Goal: Transaction & Acquisition: Purchase product/service

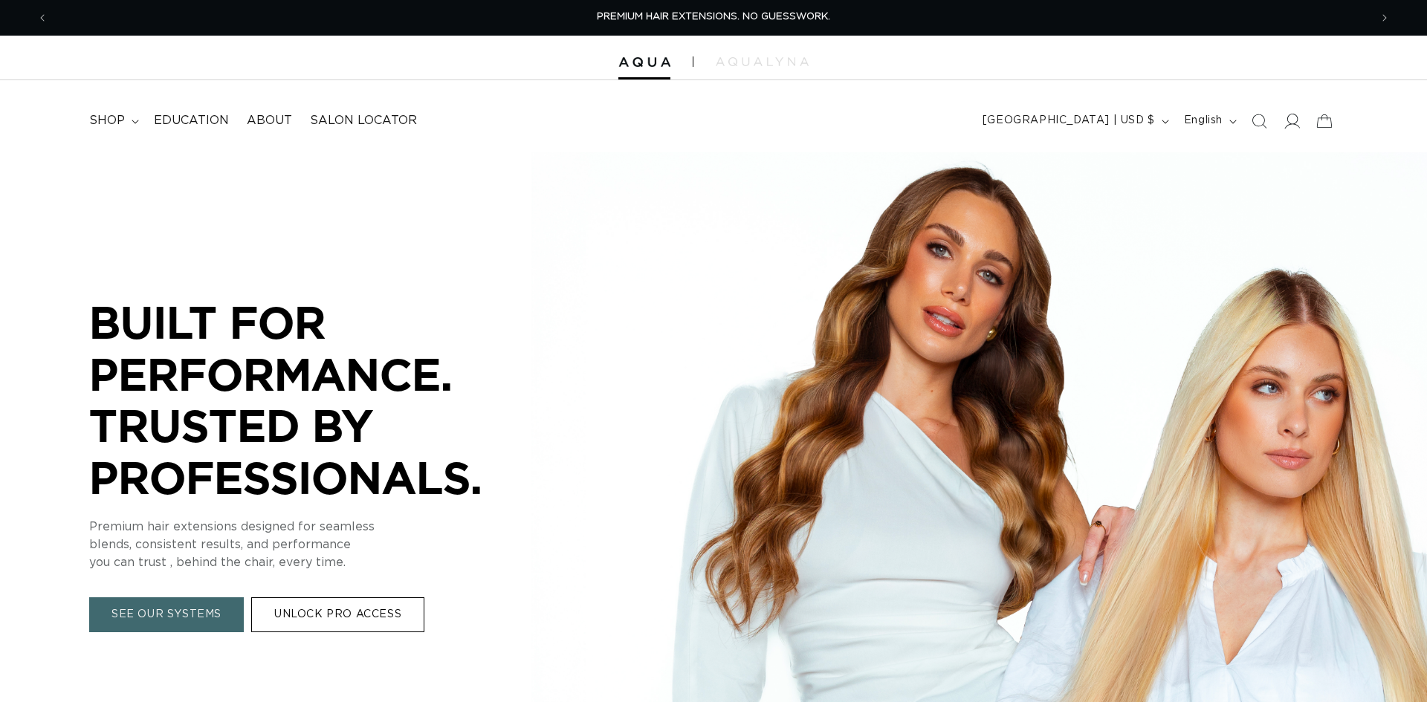
click at [1289, 126] on icon at bounding box center [1292, 121] width 16 height 16
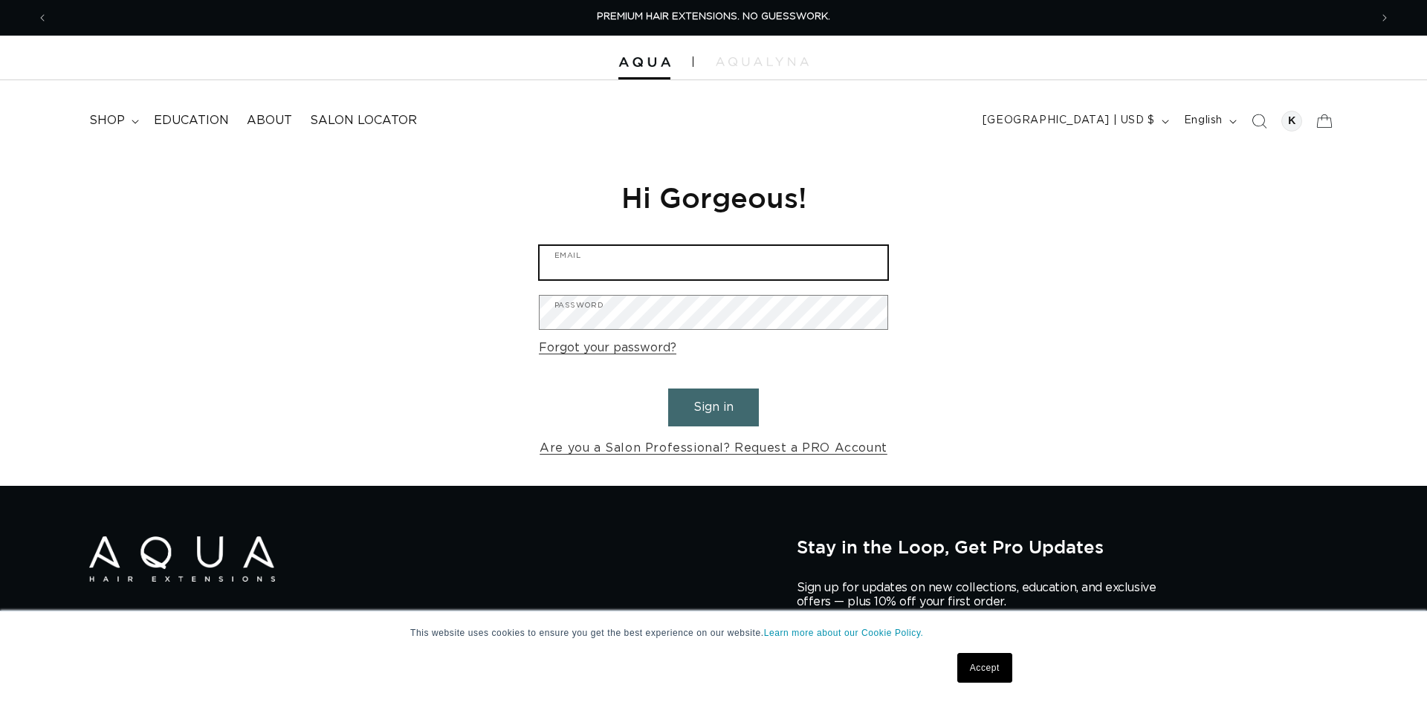
click at [864, 261] on input "Email" at bounding box center [714, 262] width 348 height 33
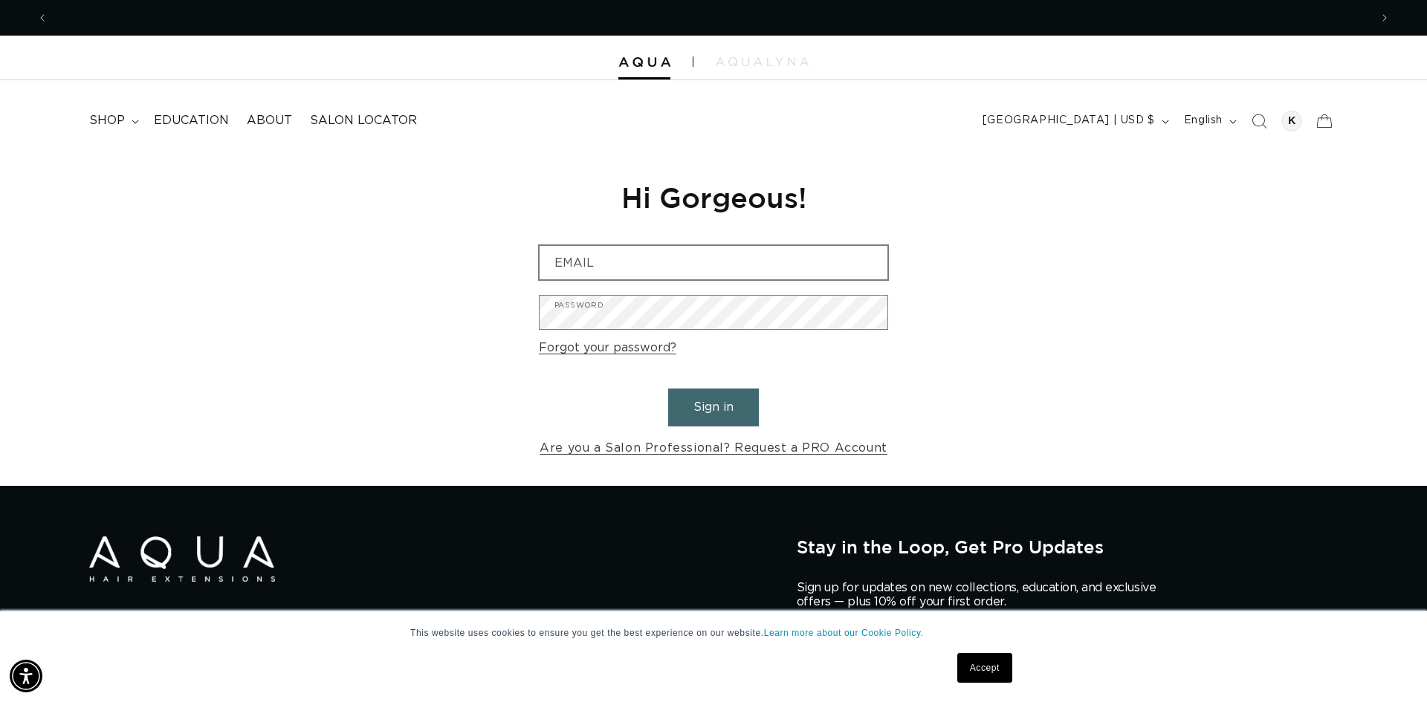
scroll to position [0, 1322]
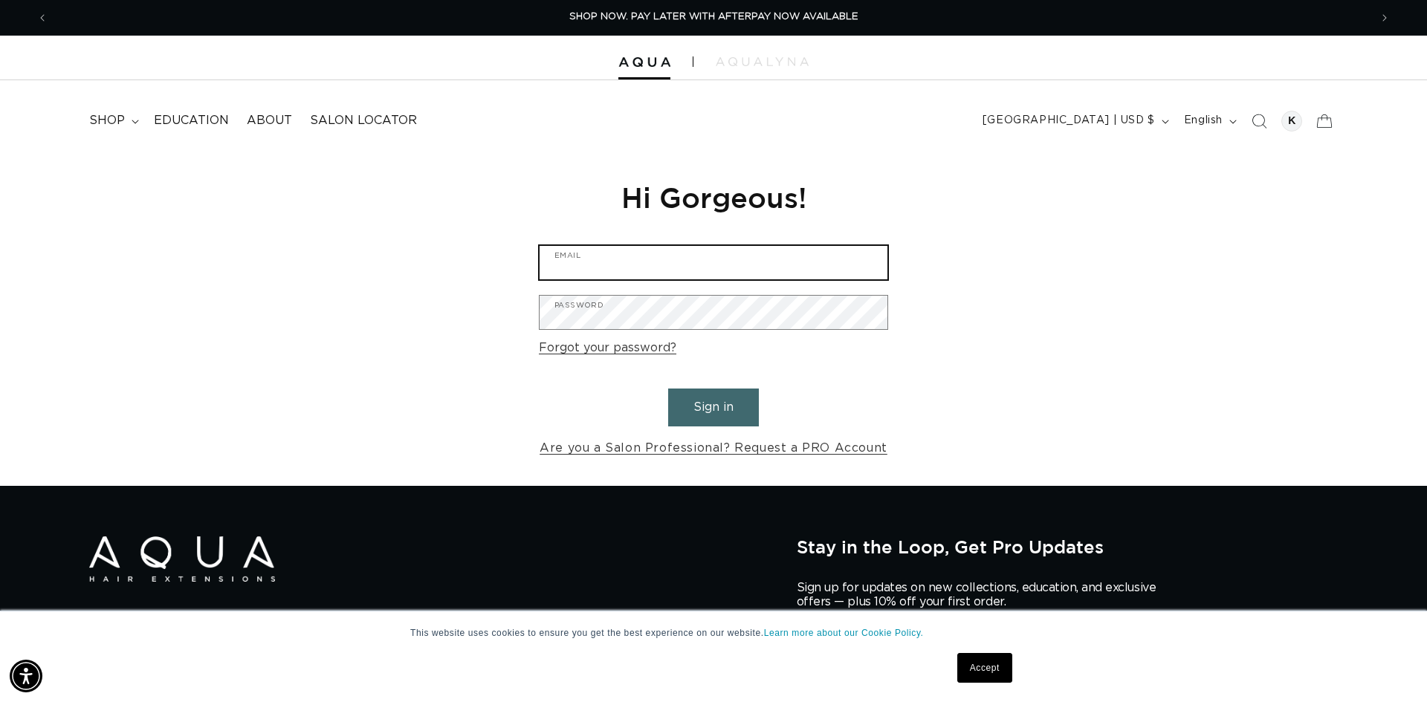
click at [864, 261] on input "Email" at bounding box center [714, 262] width 348 height 33
type input "kellynicolebeauty@gmail.com"
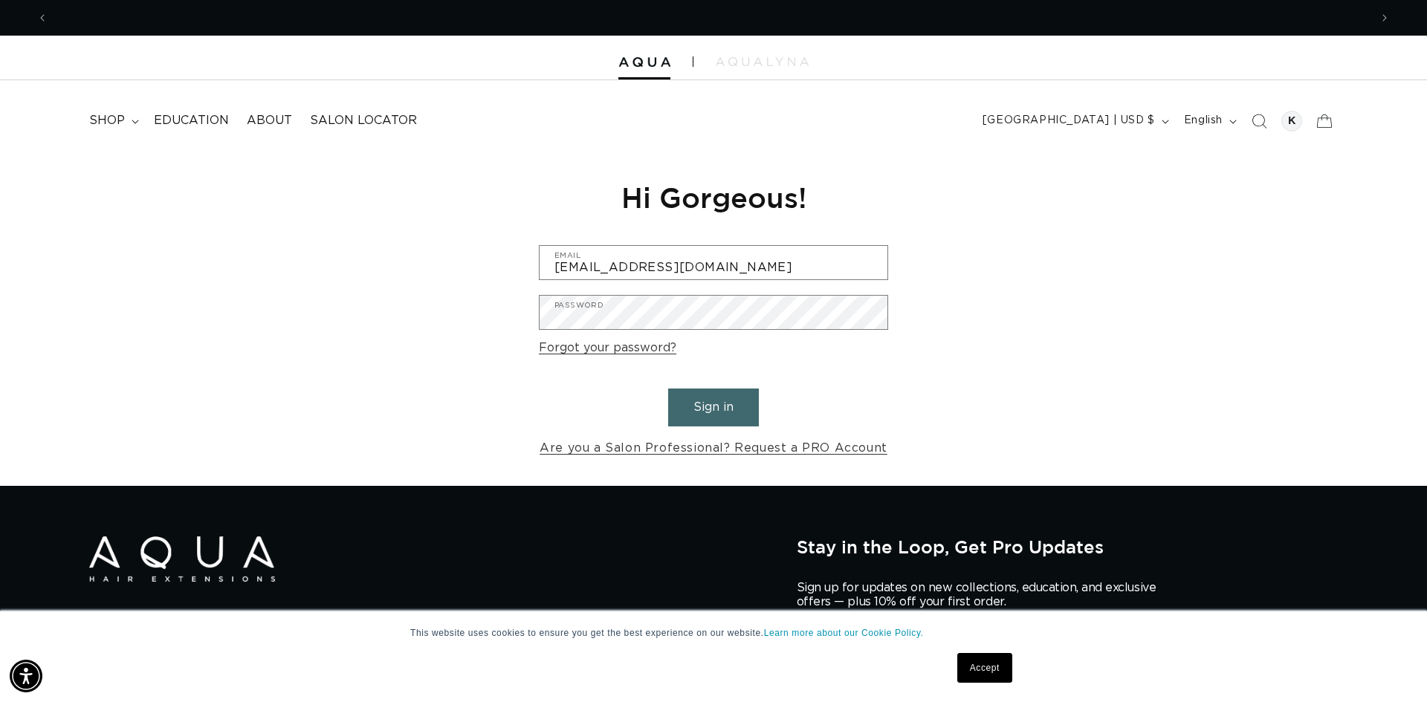
scroll to position [0, 0]
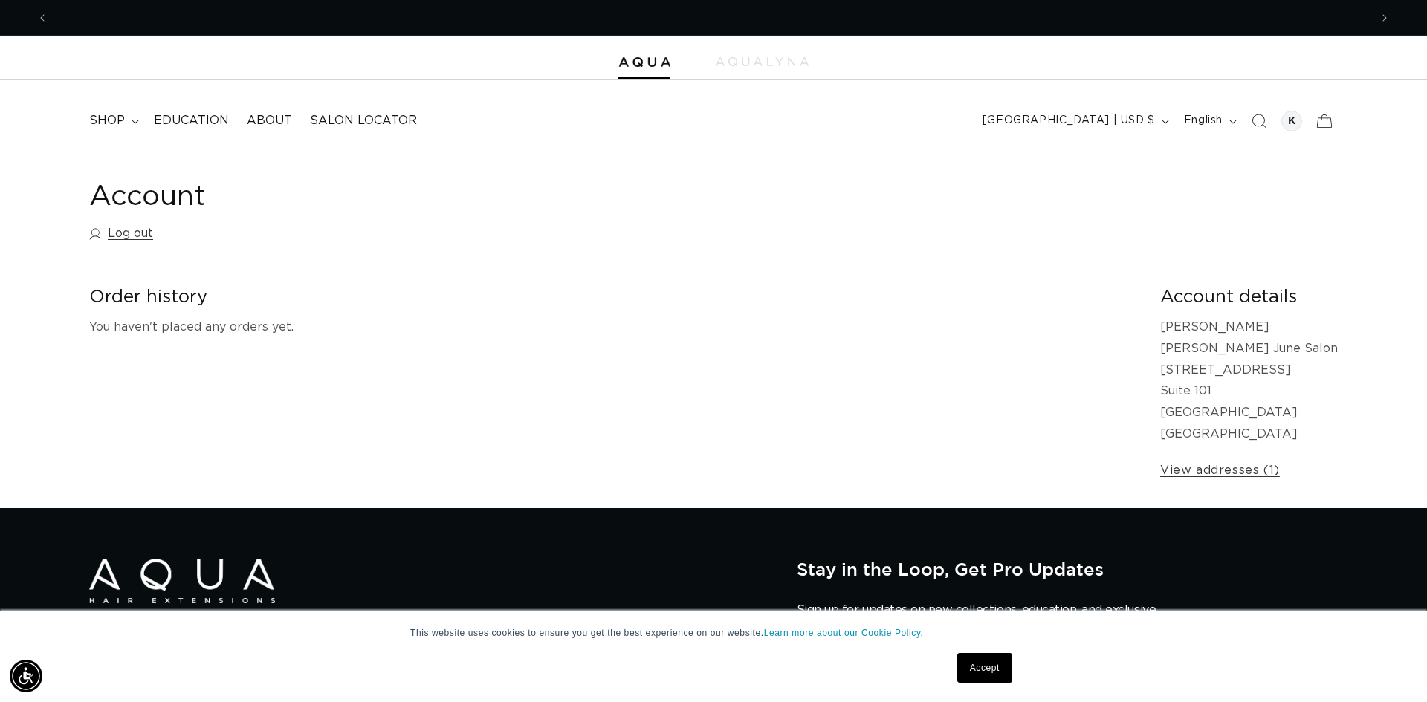
scroll to position [0, 1322]
click at [119, 128] on span "shop" at bounding box center [107, 121] width 36 height 16
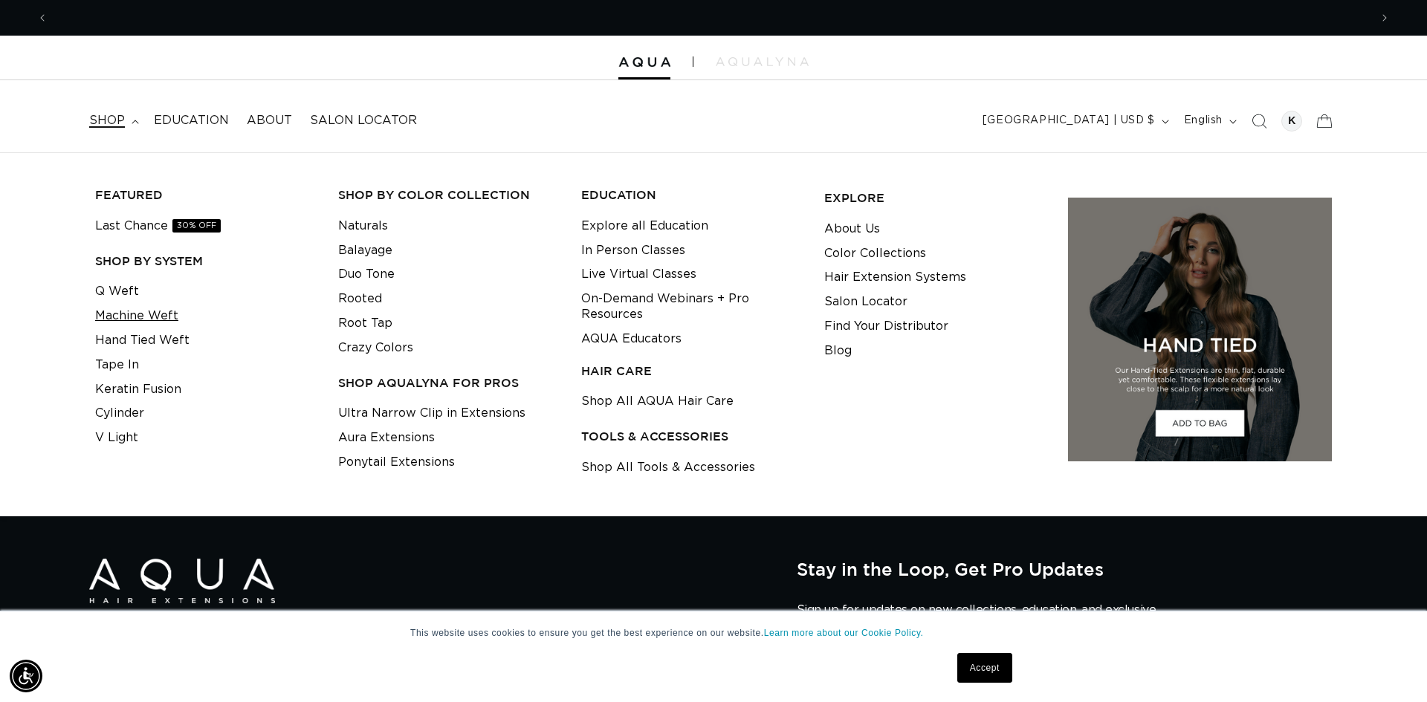
scroll to position [0, 2643]
click at [146, 317] on link "Machine Weft" at bounding box center [136, 316] width 83 height 25
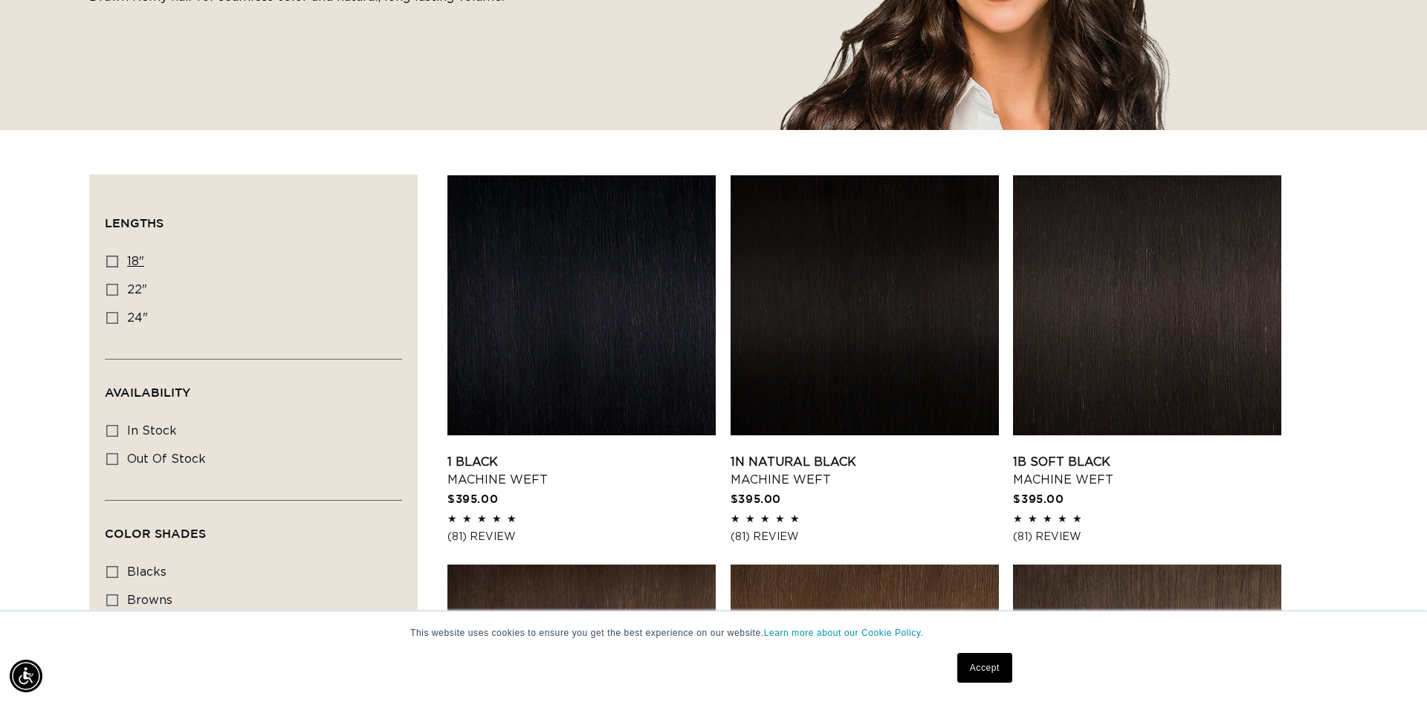
scroll to position [0, 1322]
click at [114, 265] on icon at bounding box center [112, 262] width 12 height 12
click at [114, 265] on input "18" 18" (41 products)" at bounding box center [112, 262] width 12 height 12
checkbox input "true"
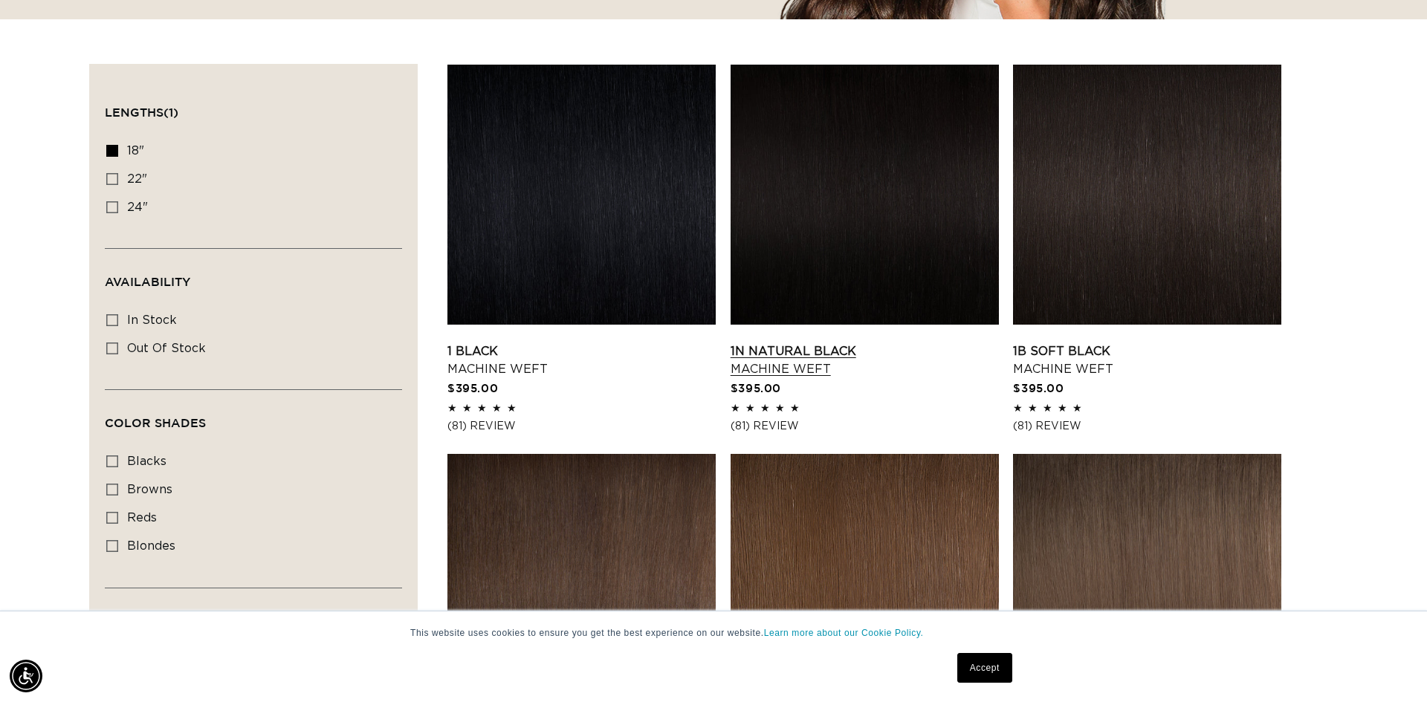
scroll to position [0, 1322]
click at [1069, 349] on link "1B Soft Black Machine Weft" at bounding box center [1147, 361] width 268 height 36
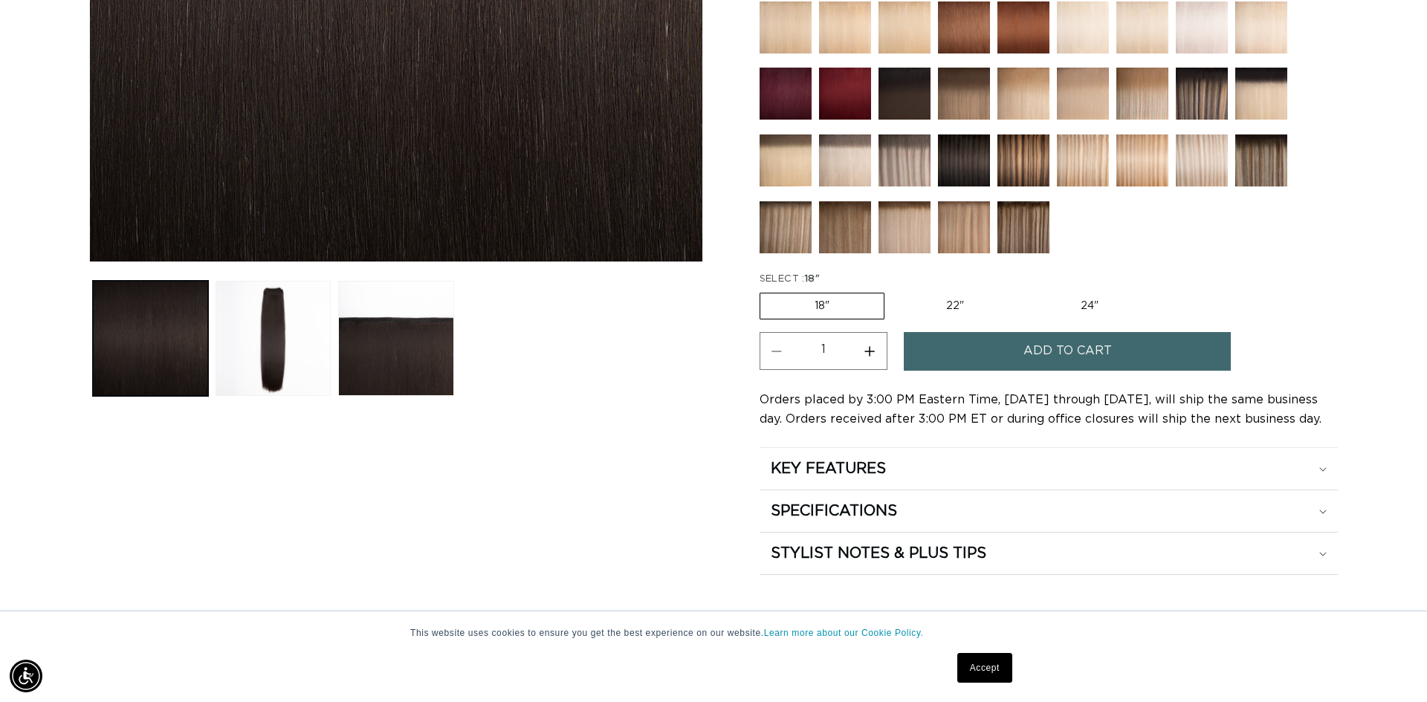
scroll to position [522, 0]
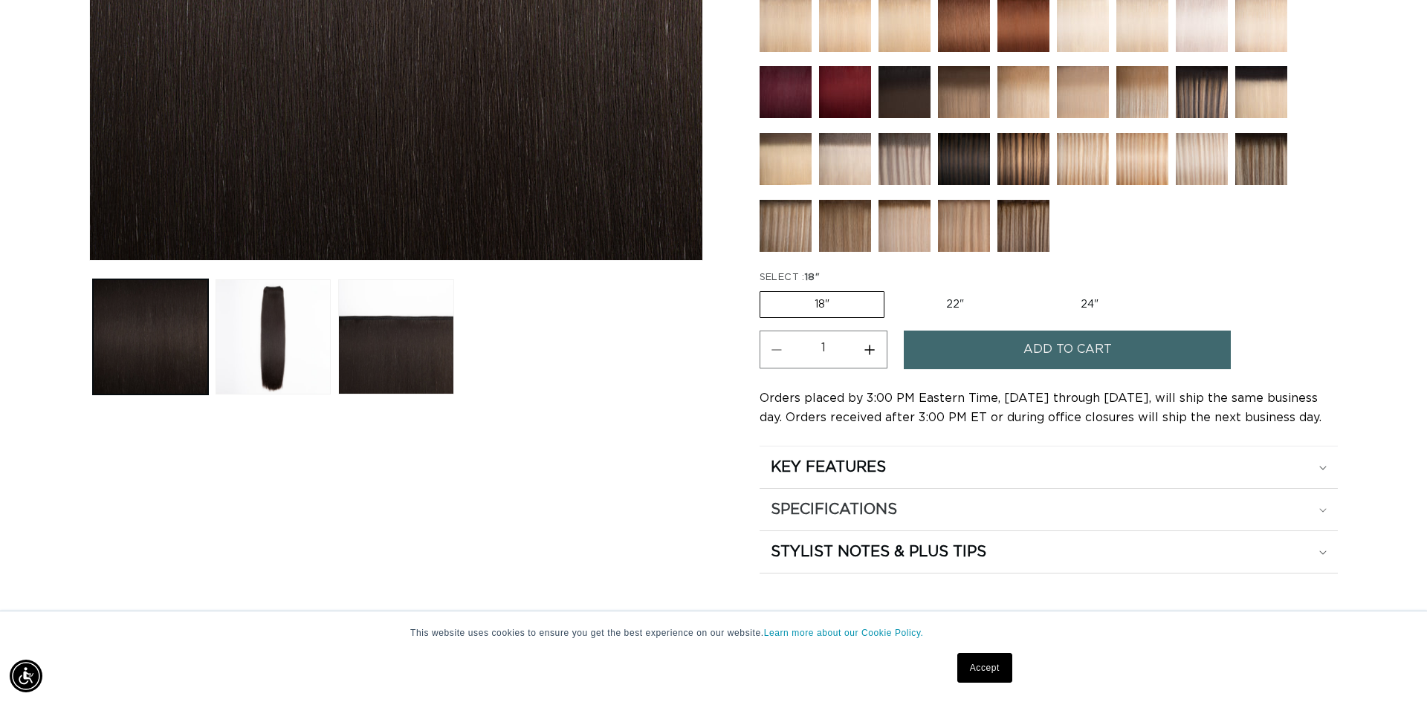
click at [1322, 511] on icon at bounding box center [1322, 510] width 7 height 4
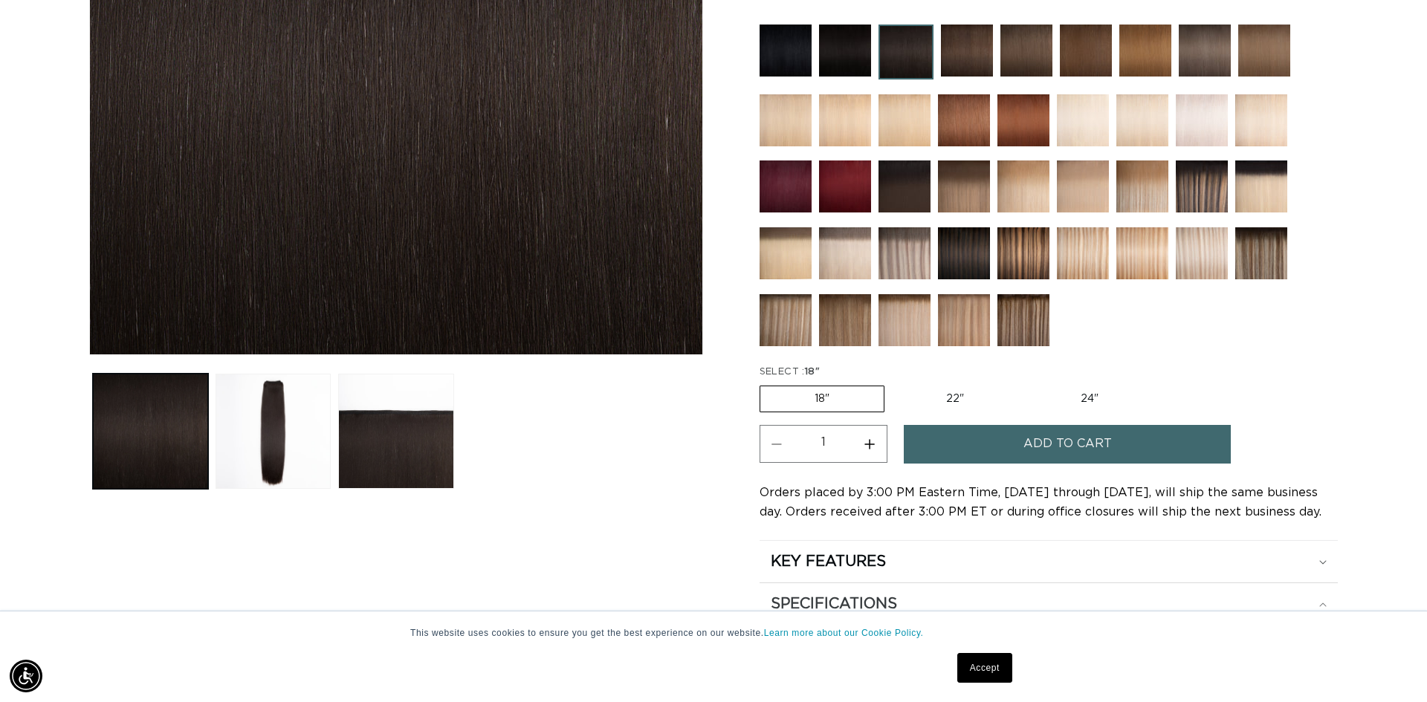
scroll to position [418, 0]
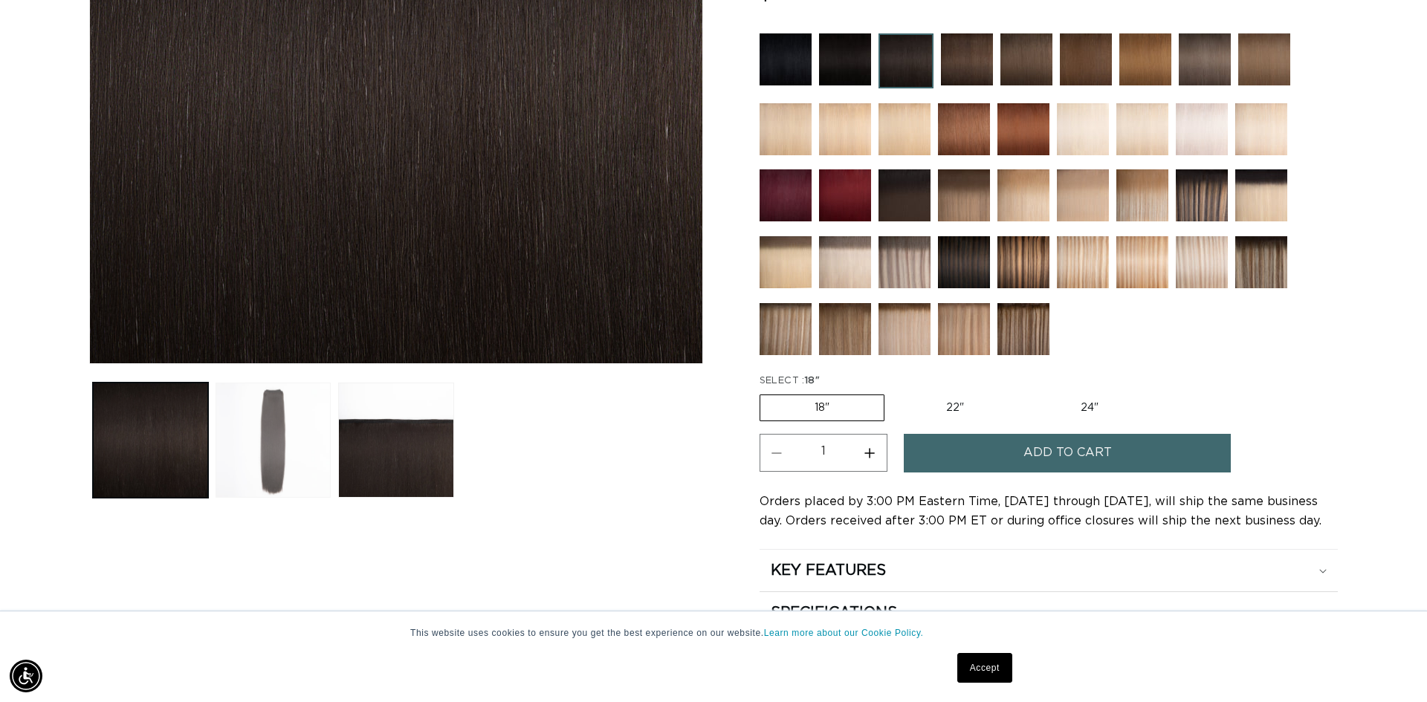
click at [262, 439] on button "Load image 2 in gallery view" at bounding box center [273, 440] width 115 height 115
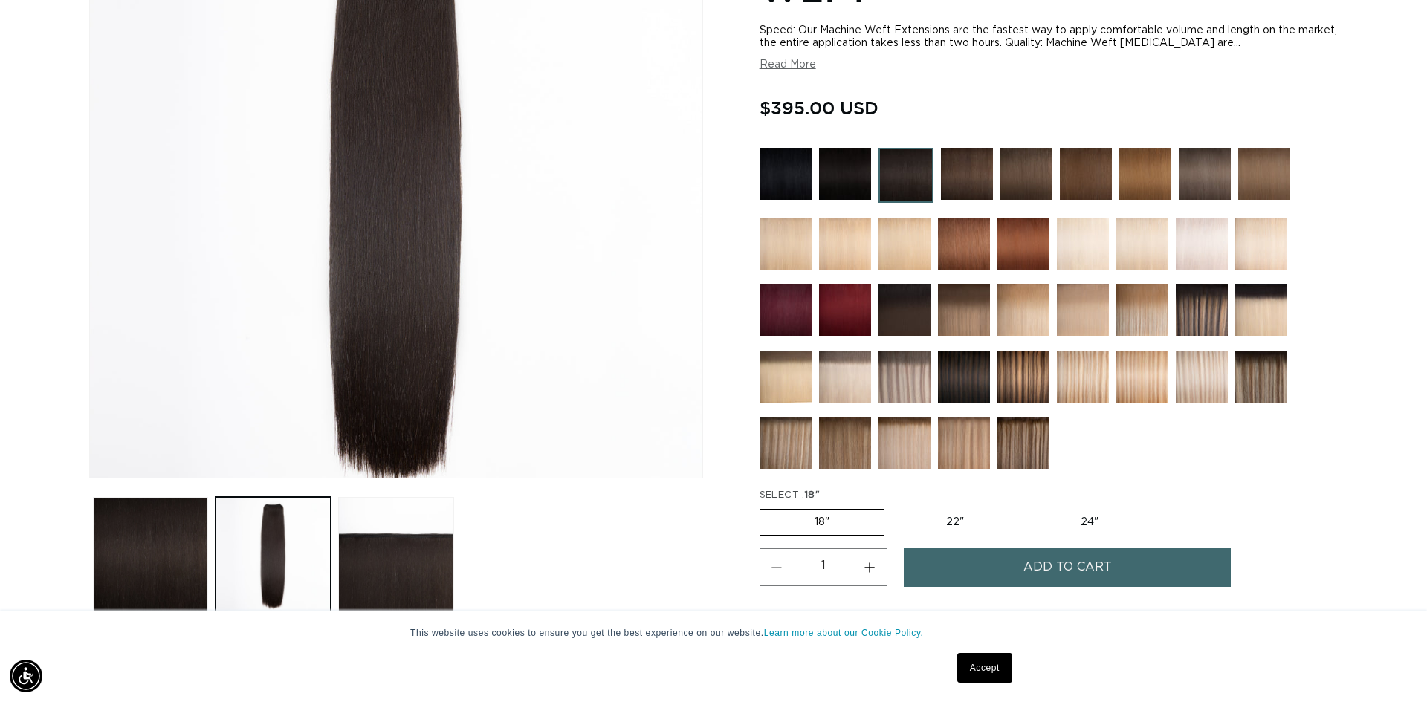
scroll to position [0, 0]
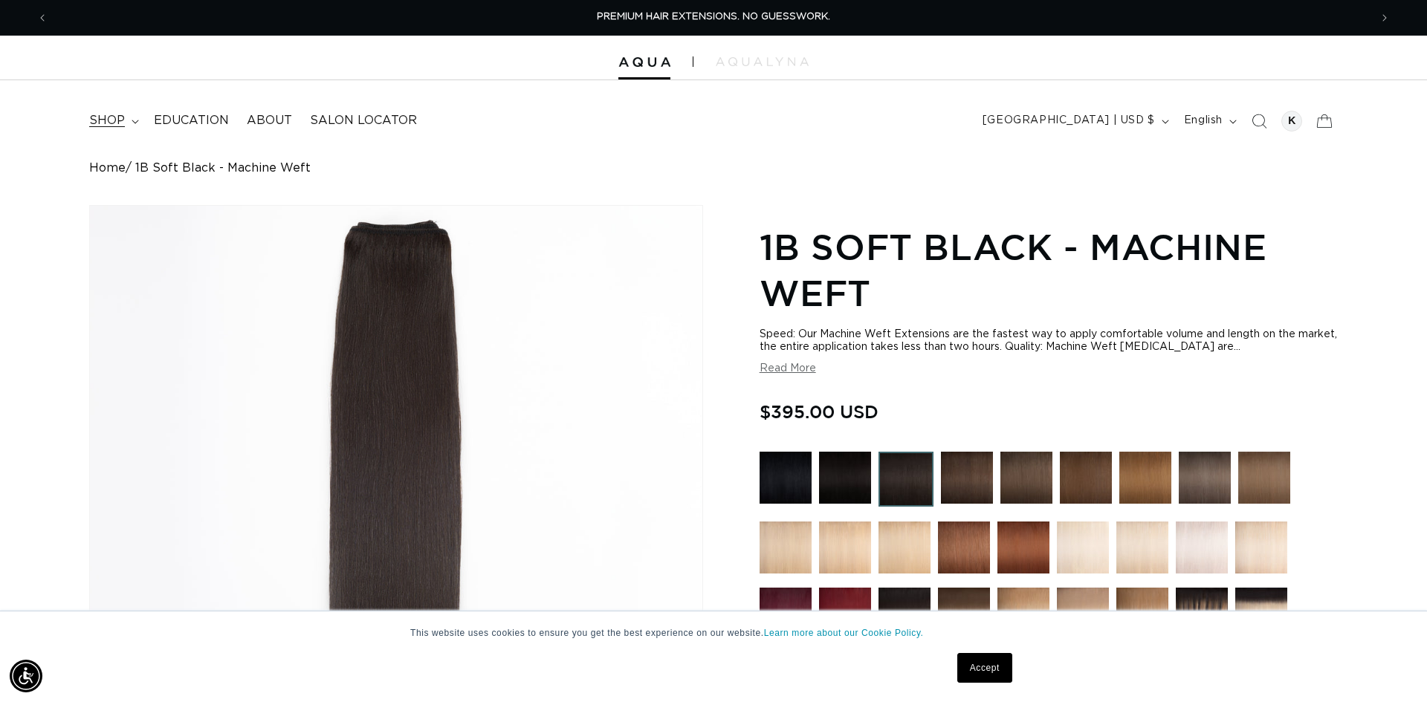
click at [109, 126] on span "shop" at bounding box center [107, 121] width 36 height 16
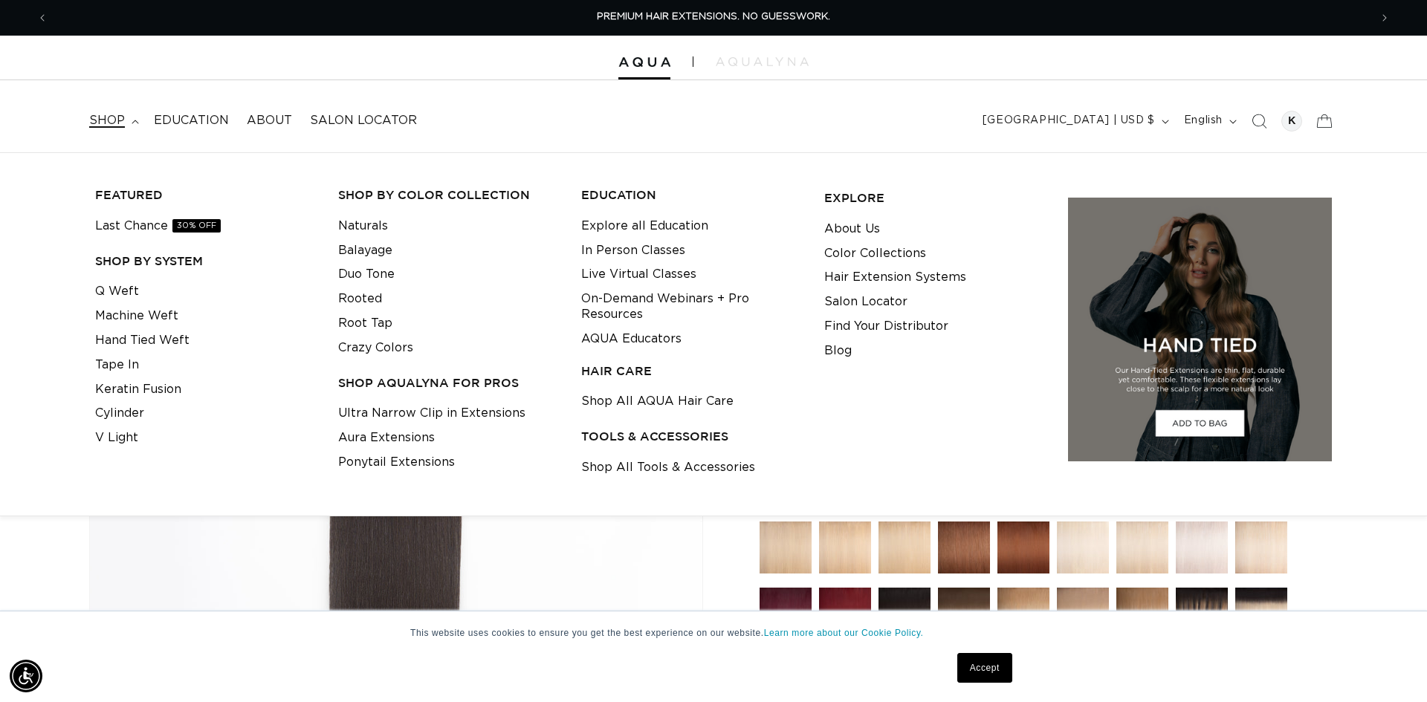
click at [145, 291] on li "Q Weft" at bounding box center [205, 291] width 220 height 25
click at [122, 290] on link "Q Weft" at bounding box center [117, 291] width 44 height 25
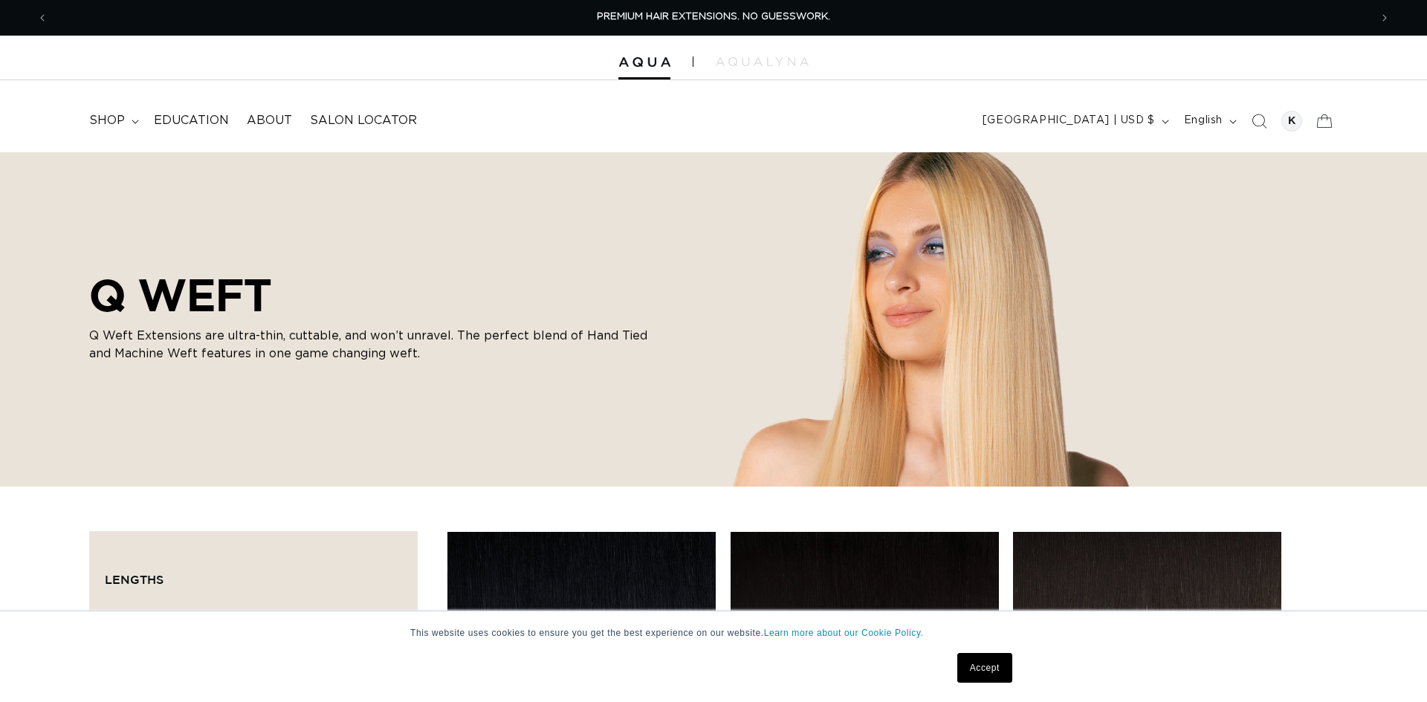
click at [112, 612] on icon at bounding box center [112, 618] width 12 height 12
click at [112, 612] on input "18" 18" (5 products)" at bounding box center [112, 618] width 12 height 12
checkbox input "true"
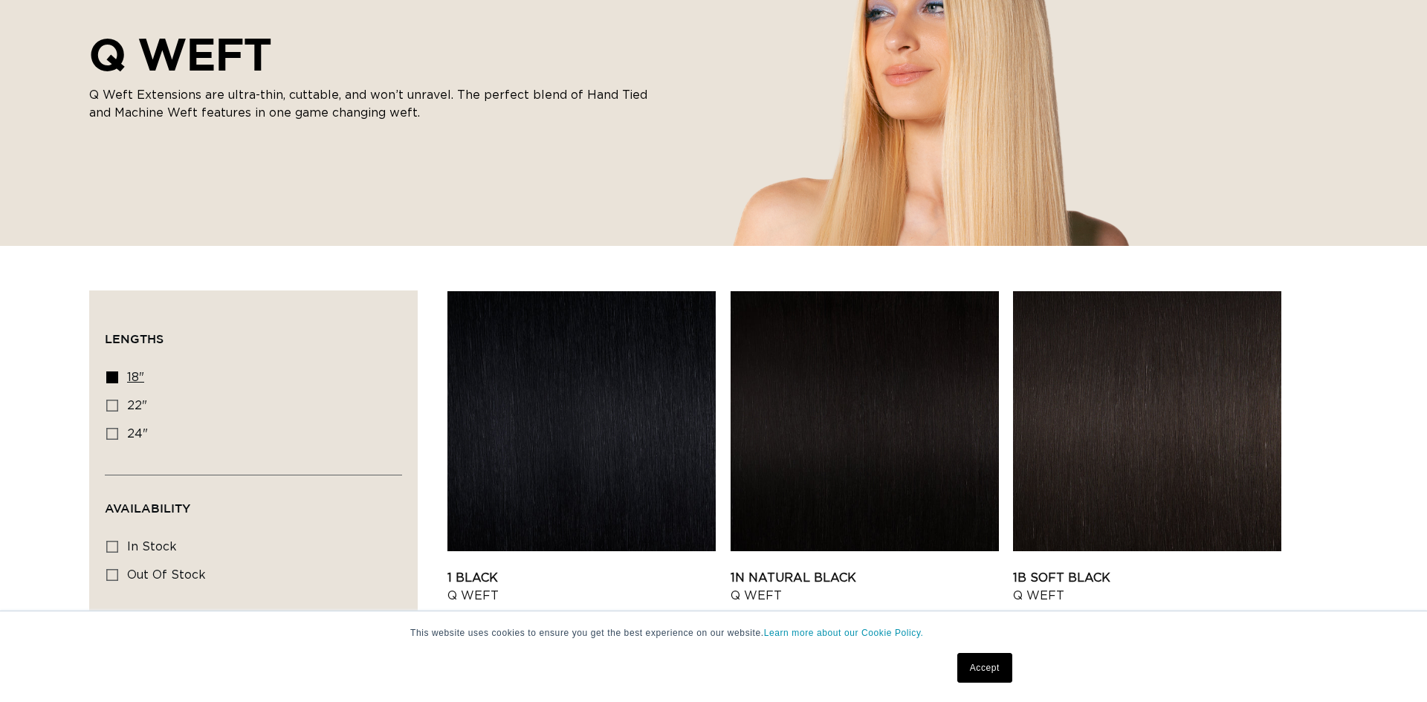
scroll to position [241, 0]
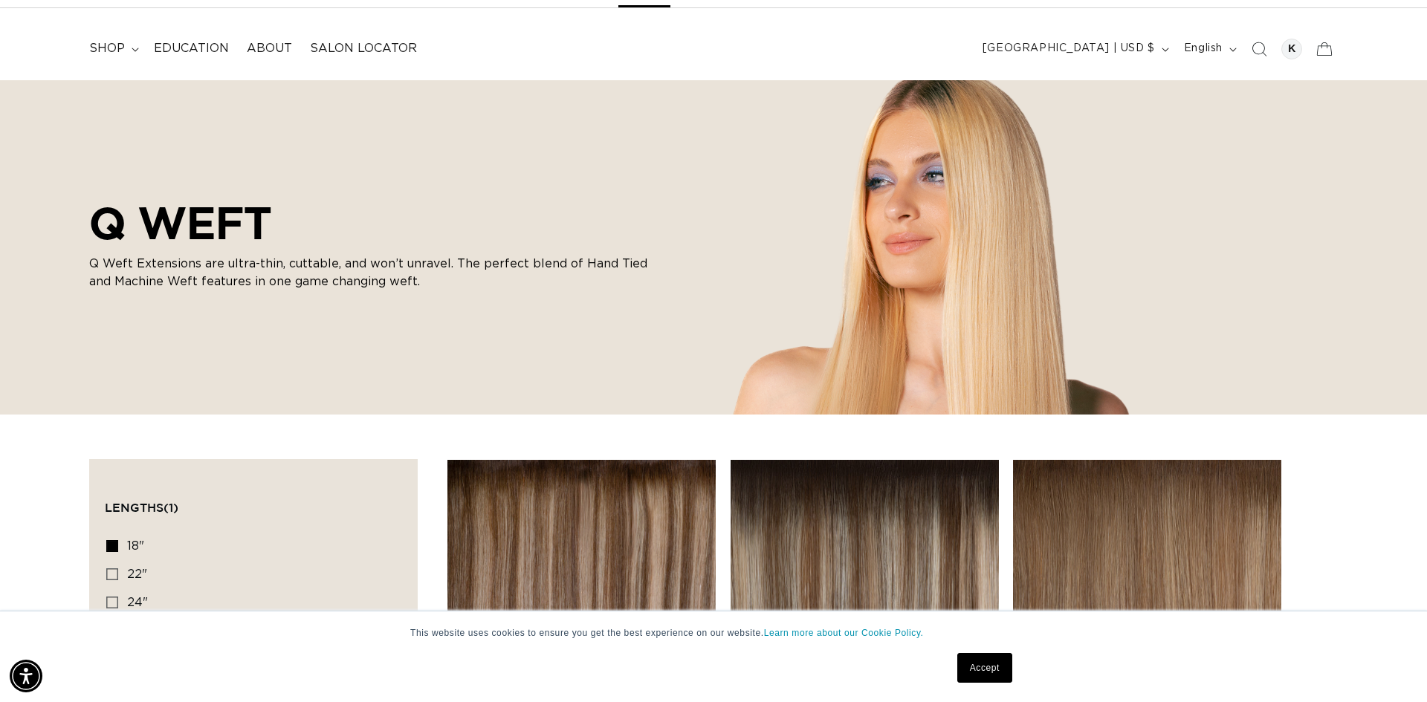
scroll to position [0, 2643]
